Goal: Use online tool/utility: Utilize a website feature to perform a specific function

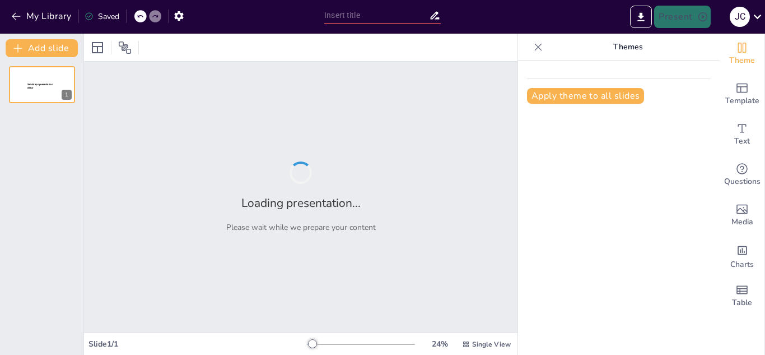
type input "Células Madre: Mecanismos y Aplicaciones en la Reparación de Tejidos Dañados"
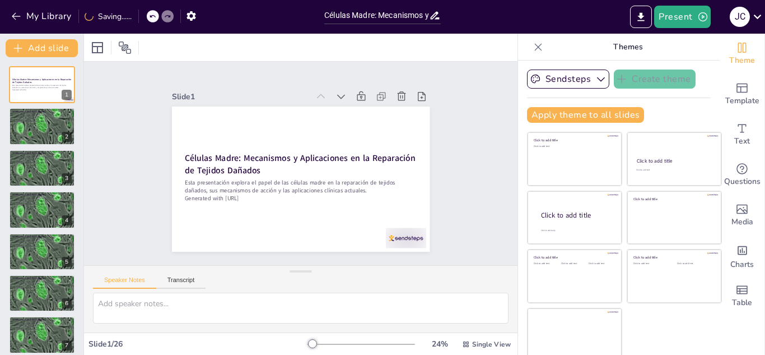
click at [535, 48] on icon at bounding box center [538, 46] width 7 height 7
checkbox input "true"
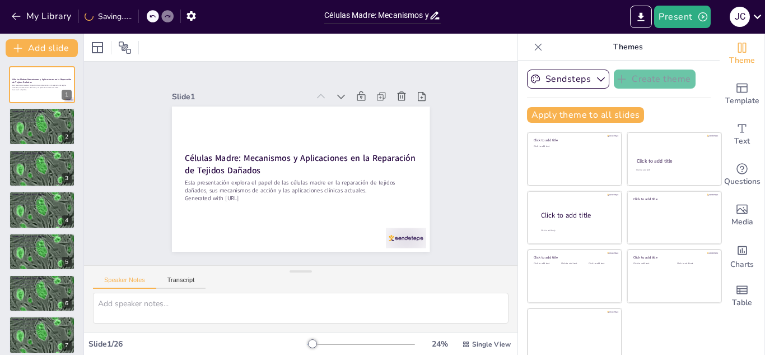
checkbox input "true"
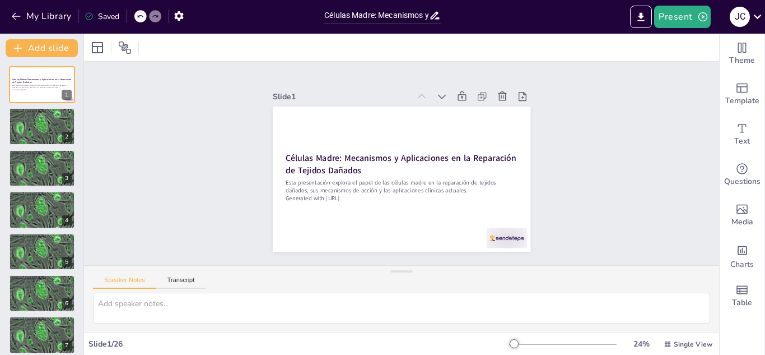
checkbox input "true"
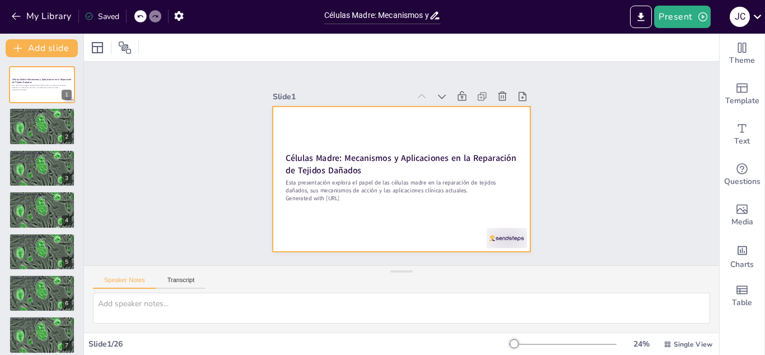
checkbox input "true"
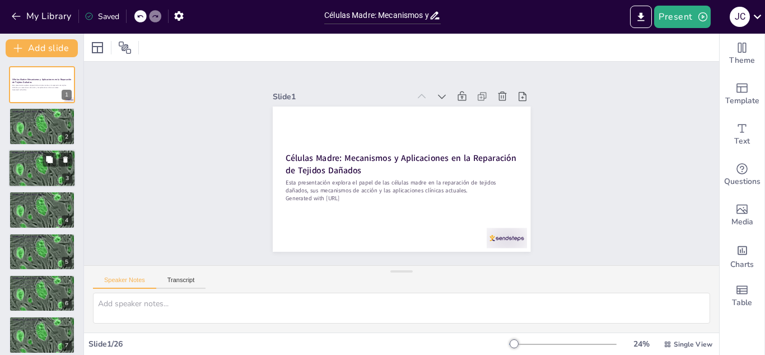
checkbox input "true"
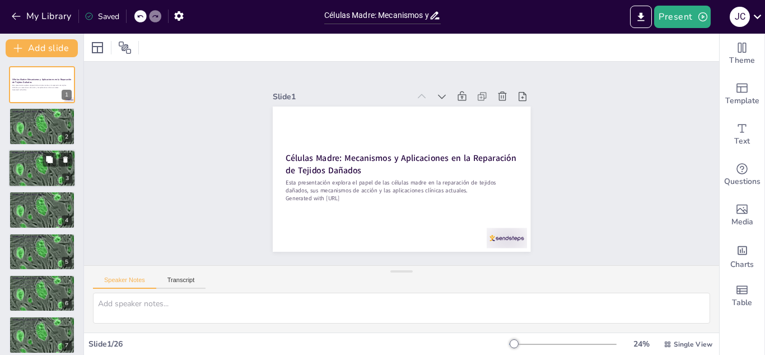
checkbox input "true"
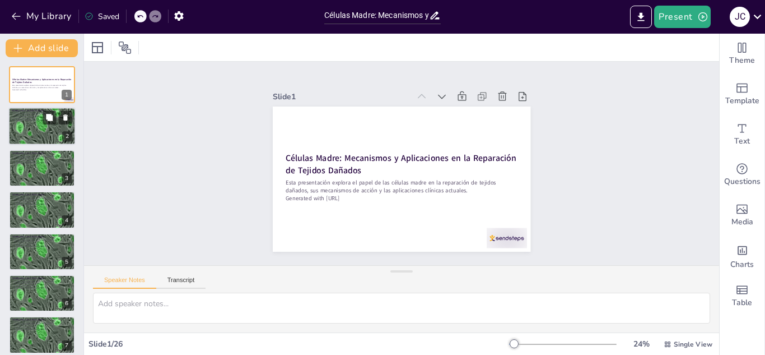
checkbox input "true"
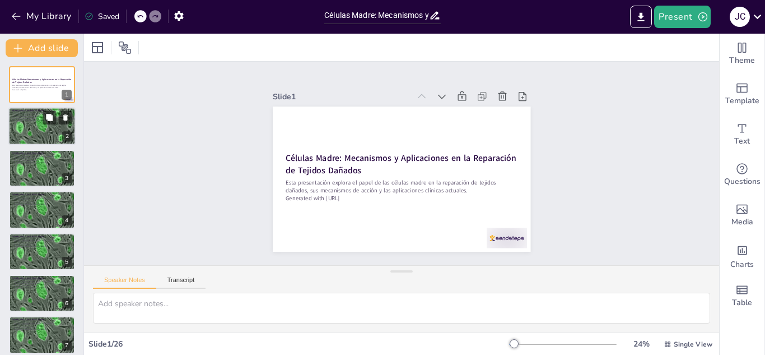
checkbox input "true"
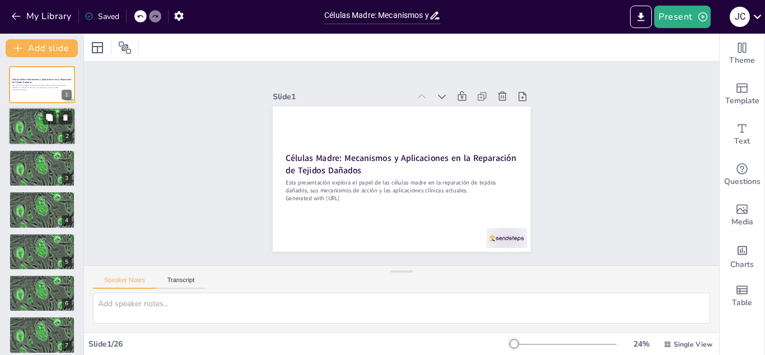
checkbox input "true"
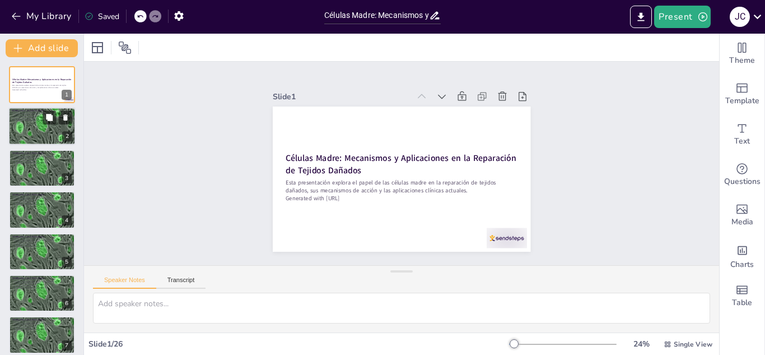
checkbox input "true"
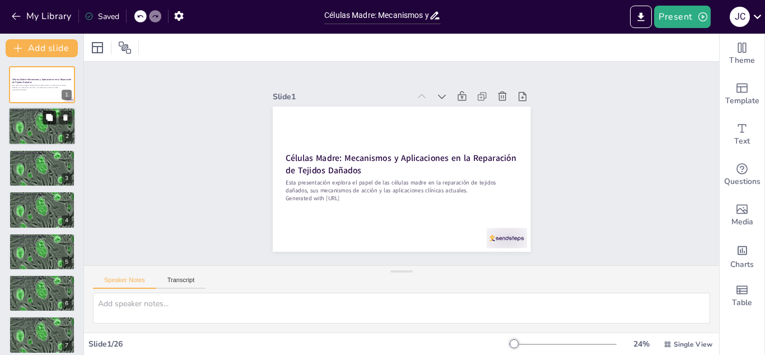
checkbox input "true"
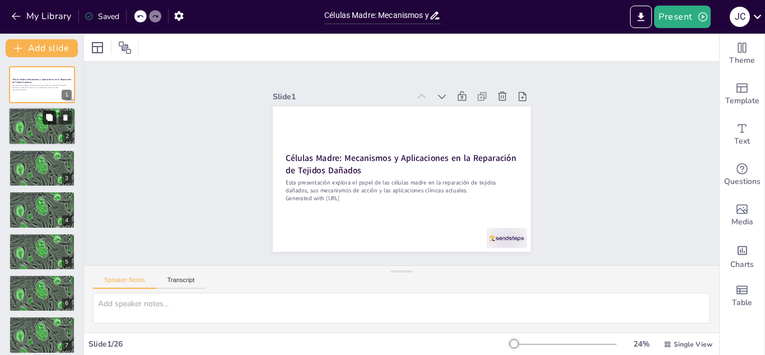
checkbox input "true"
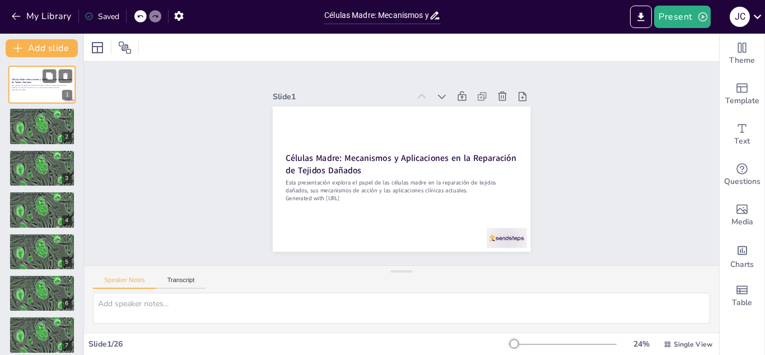
checkbox input "true"
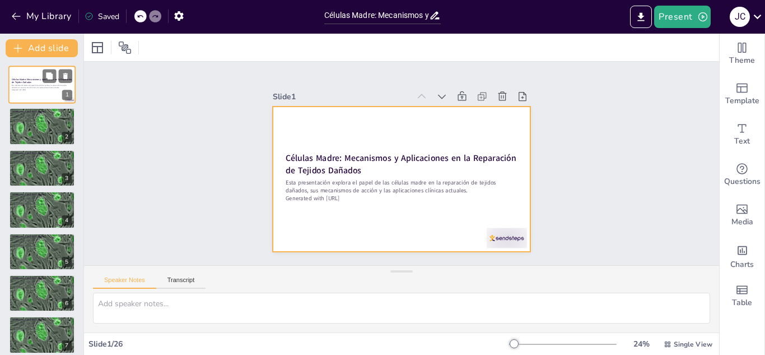
click at [43, 95] on div at bounding box center [41, 85] width 67 height 38
checkbox input "true"
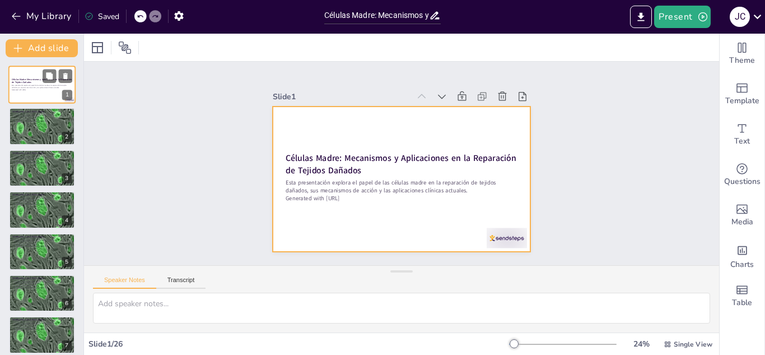
checkbox input "true"
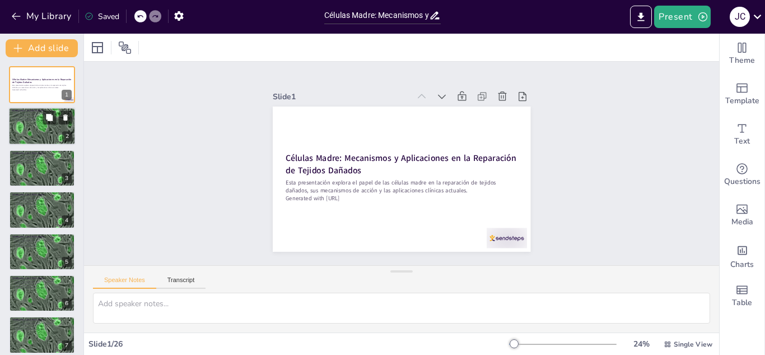
checkbox input "true"
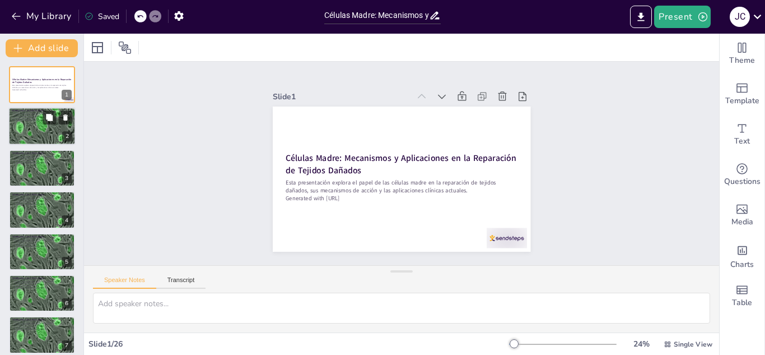
checkbox input "true"
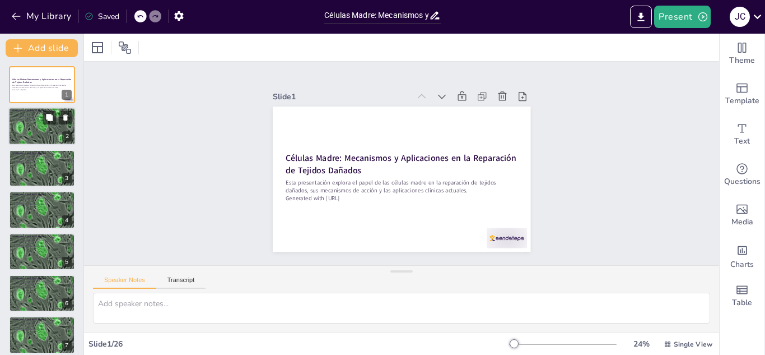
checkbox input "true"
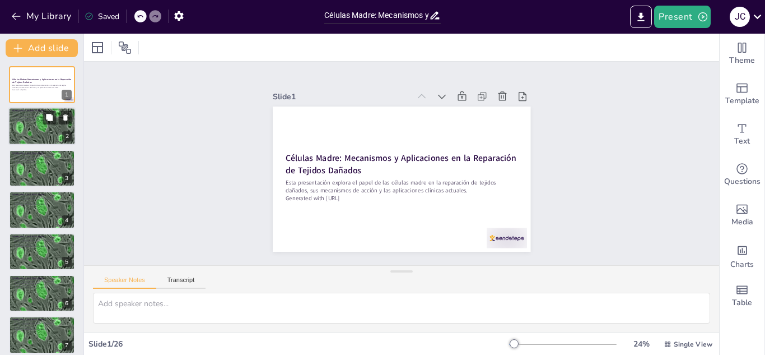
checkbox input "true"
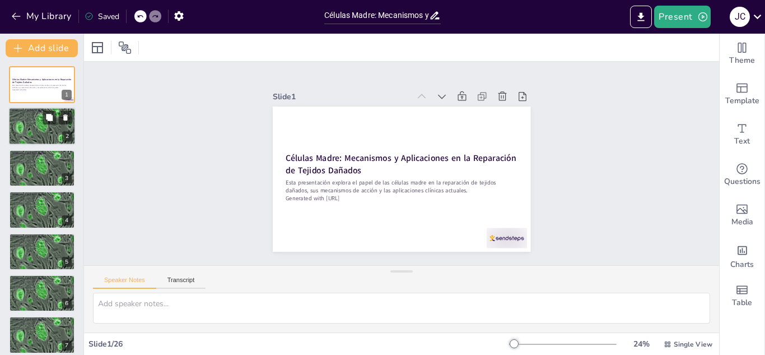
checkbox input "true"
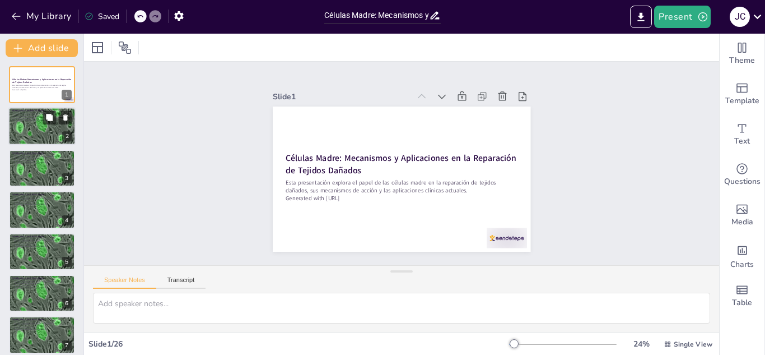
checkbox input "true"
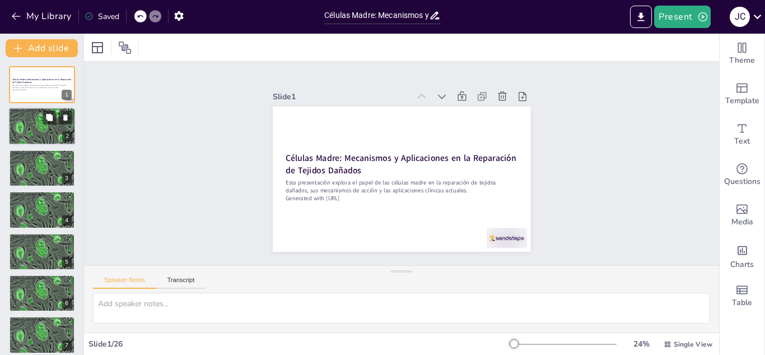
checkbox input "true"
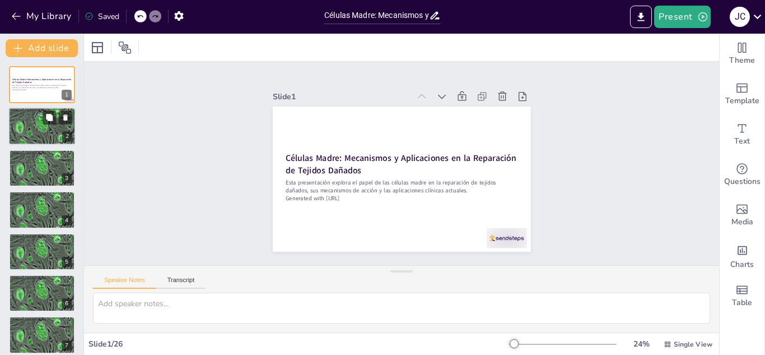
click at [37, 123] on div at bounding box center [41, 126] width 67 height 57
type textarea "Las células madre son únicas porque no están especializadas, lo que significa q…"
checkbox input "true"
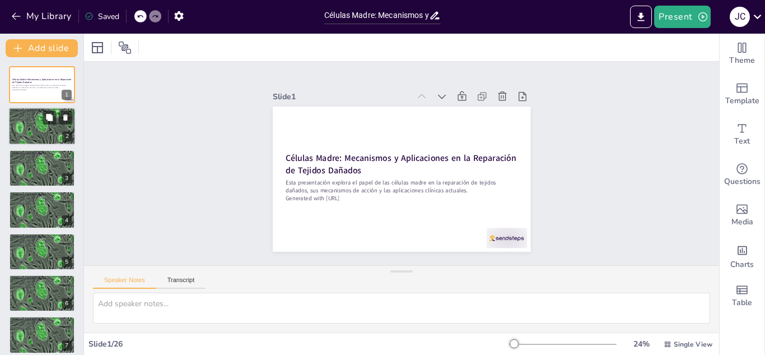
checkbox input "true"
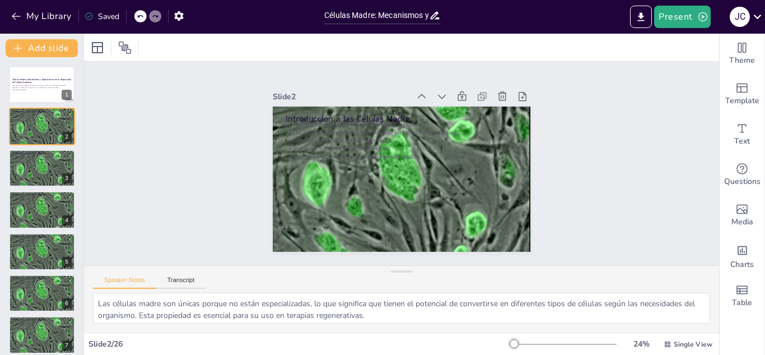
checkbox input "true"
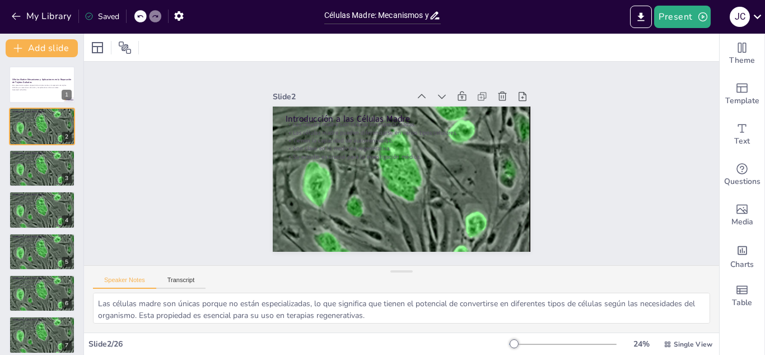
checkbox input "true"
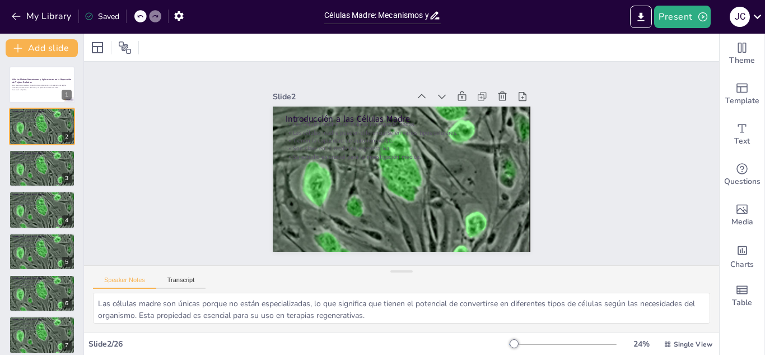
checkbox input "true"
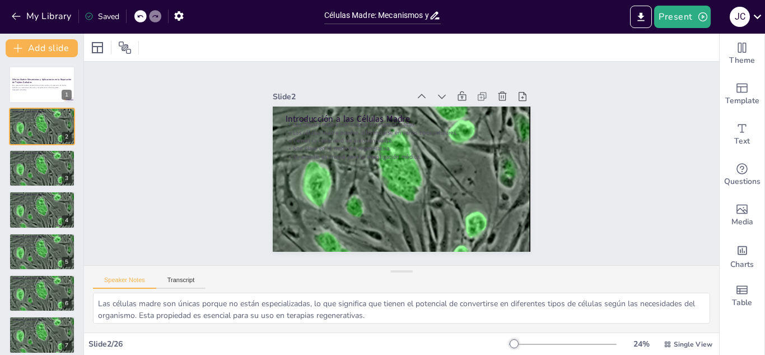
checkbox input "true"
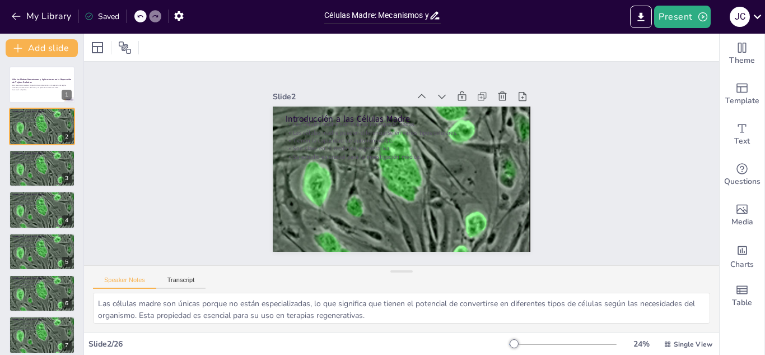
checkbox input "true"
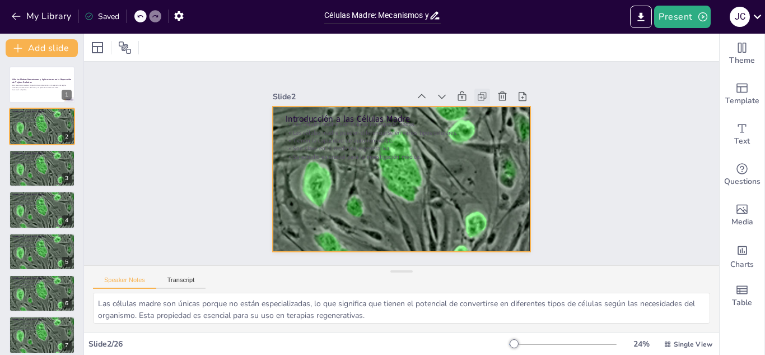
checkbox input "true"
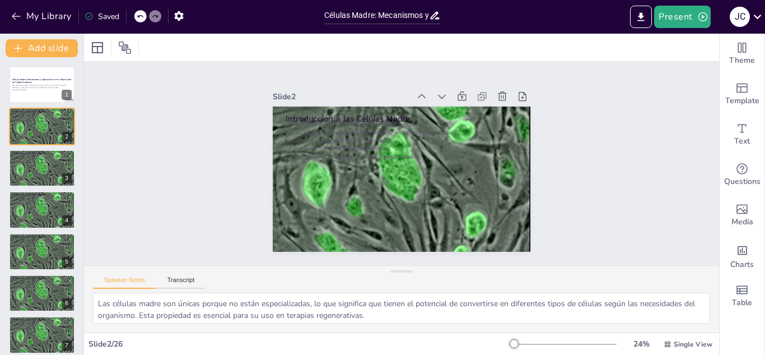
checkbox input "true"
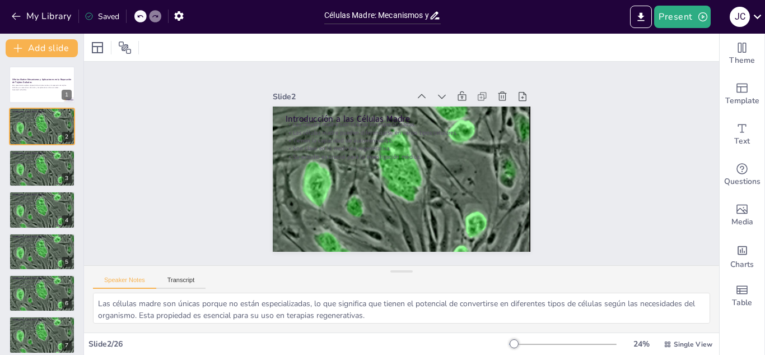
checkbox input "true"
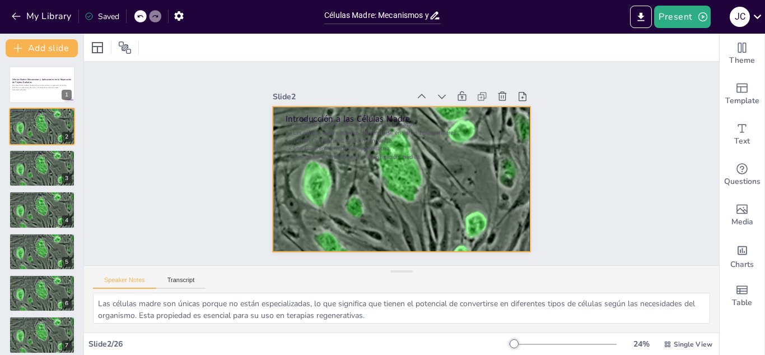
checkbox input "true"
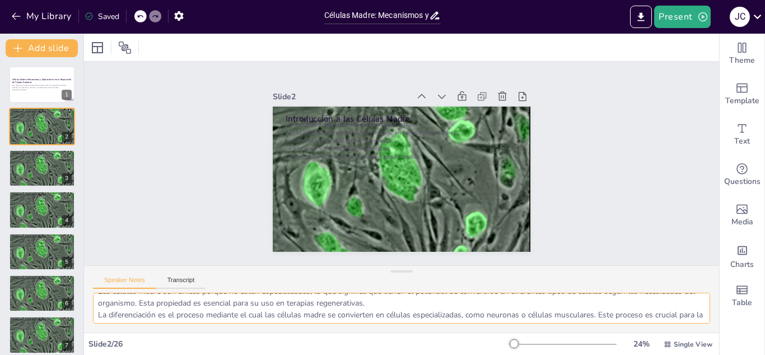
scroll to position [22, 0]
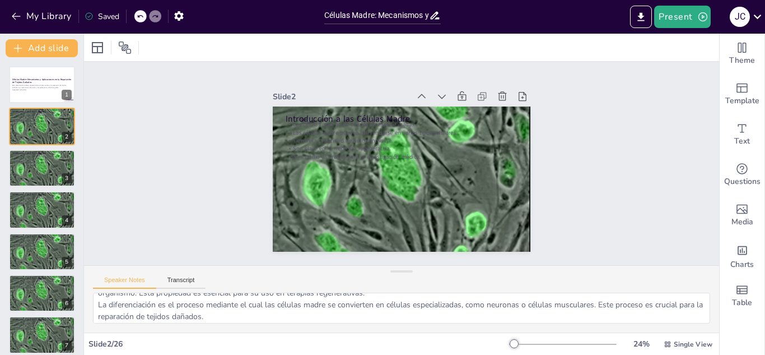
checkbox input "true"
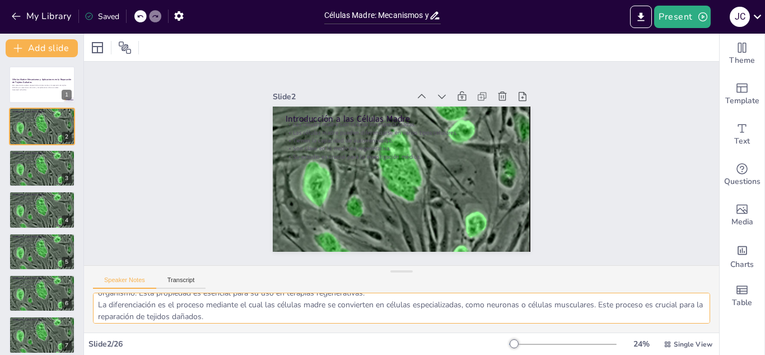
scroll to position [85, 0]
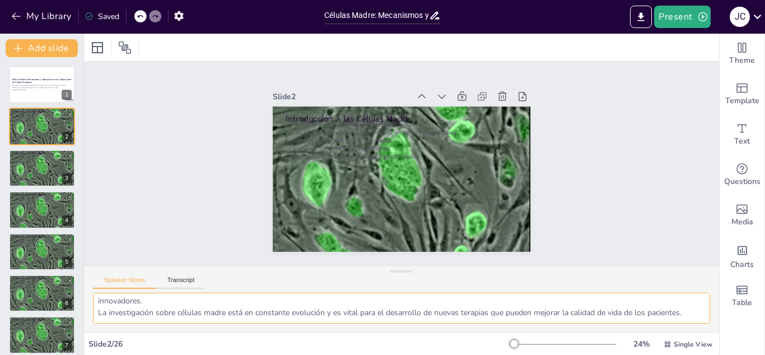
checkbox input "true"
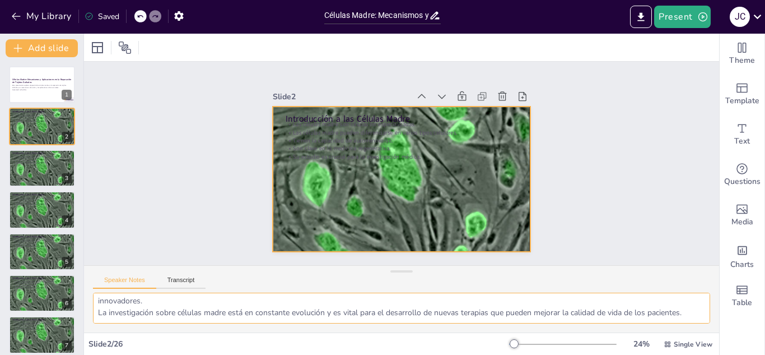
checkbox input "true"
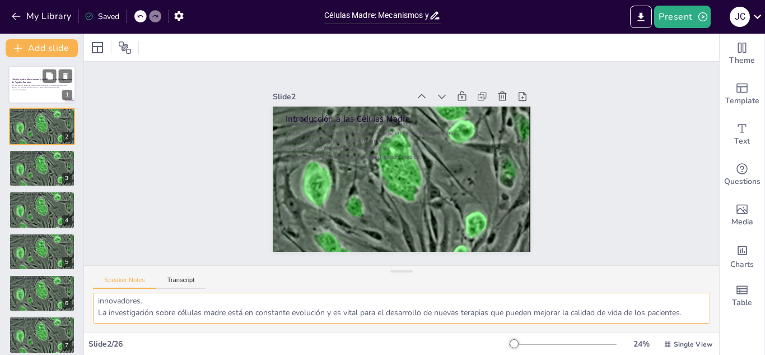
checkbox input "true"
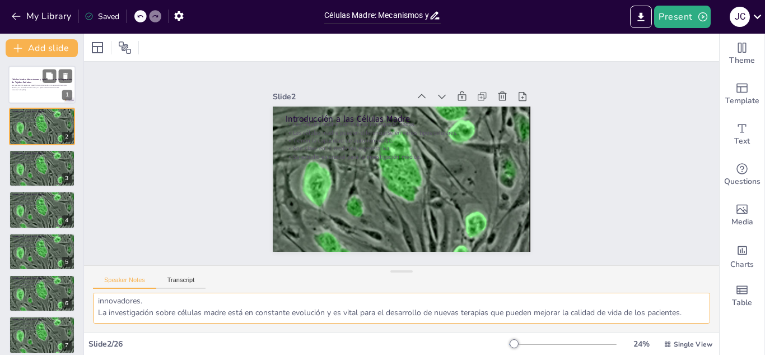
checkbox input "true"
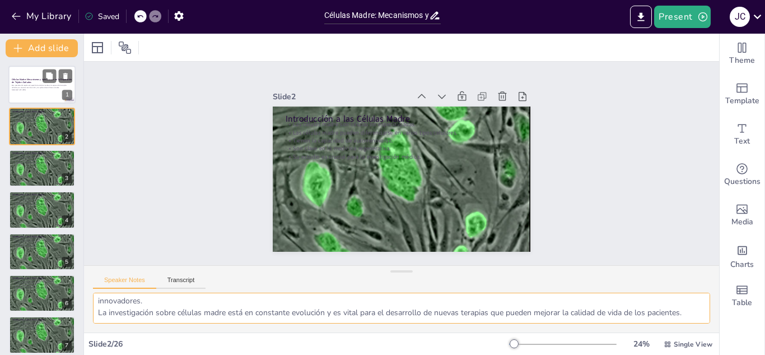
checkbox input "true"
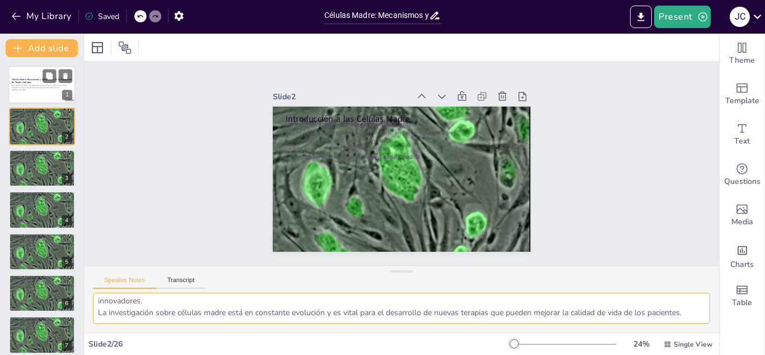
checkbox input "true"
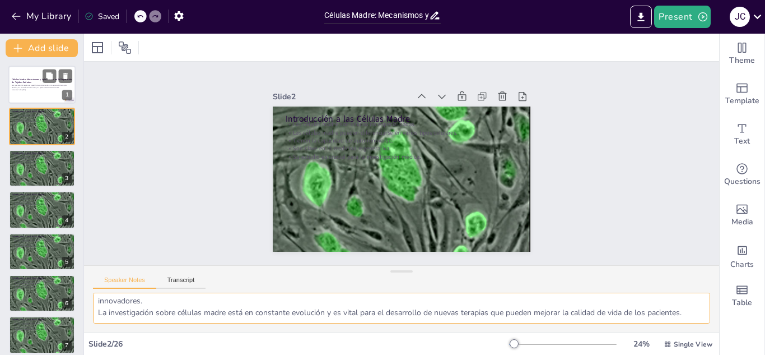
click at [42, 83] on div "Esta presentación explora el papel de las células madre en la reparación de tej…" at bounding box center [42, 87] width 60 height 8
checkbox input "true"
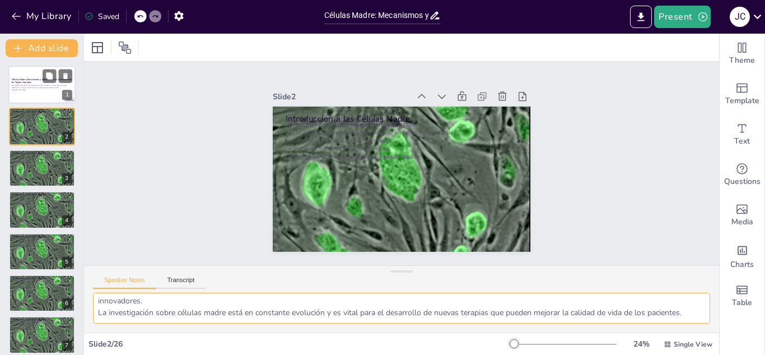
checkbox input "true"
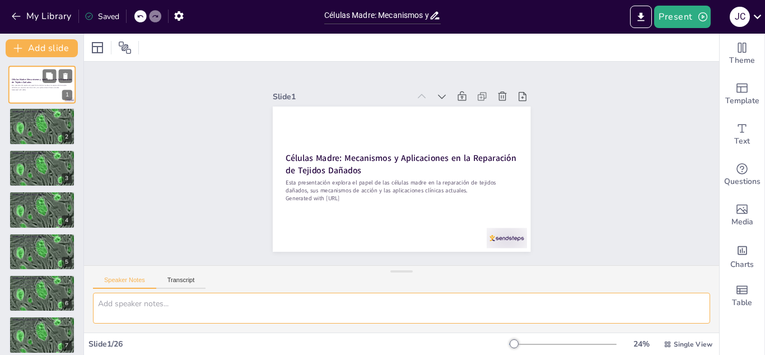
scroll to position [0, 0]
checkbox input "true"
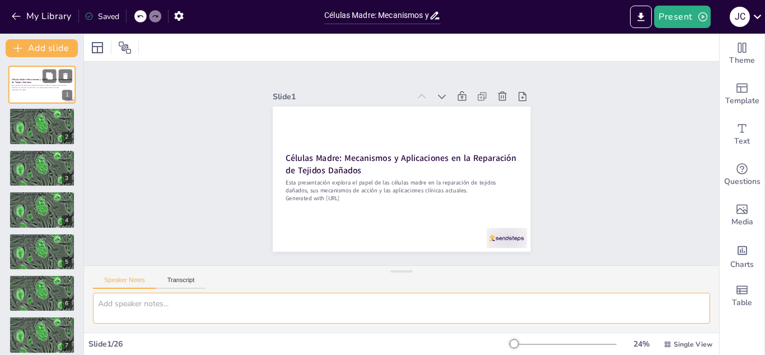
checkbox input "true"
click at [41, 123] on div at bounding box center [41, 126] width 67 height 57
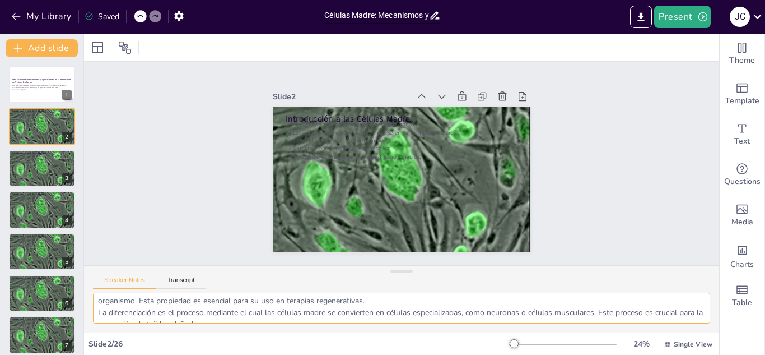
scroll to position [22, 0]
